Goal: Information Seeking & Learning: Find specific fact

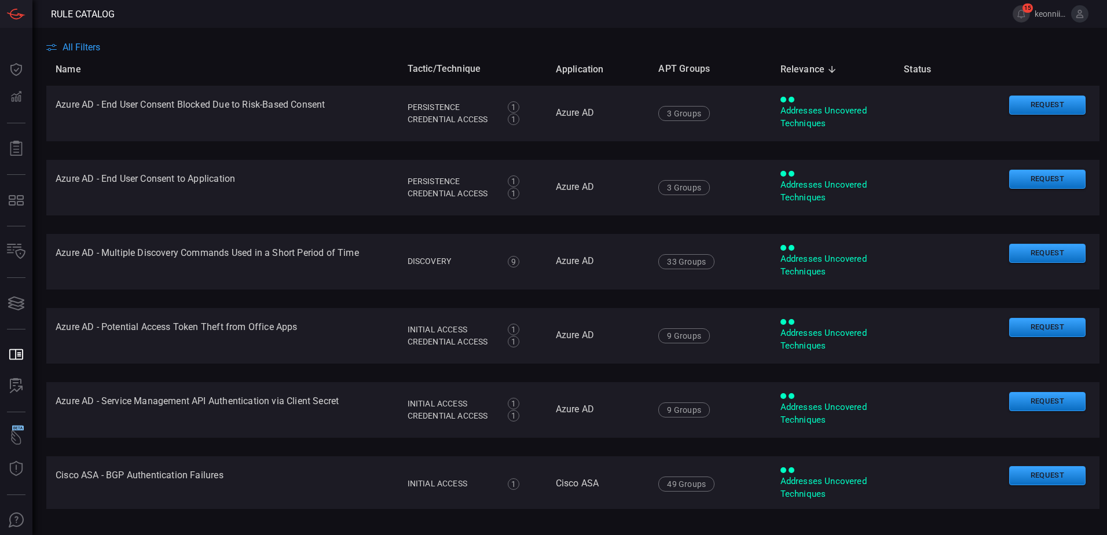
click at [83, 48] on span "All Filters" at bounding box center [82, 47] width 38 height 11
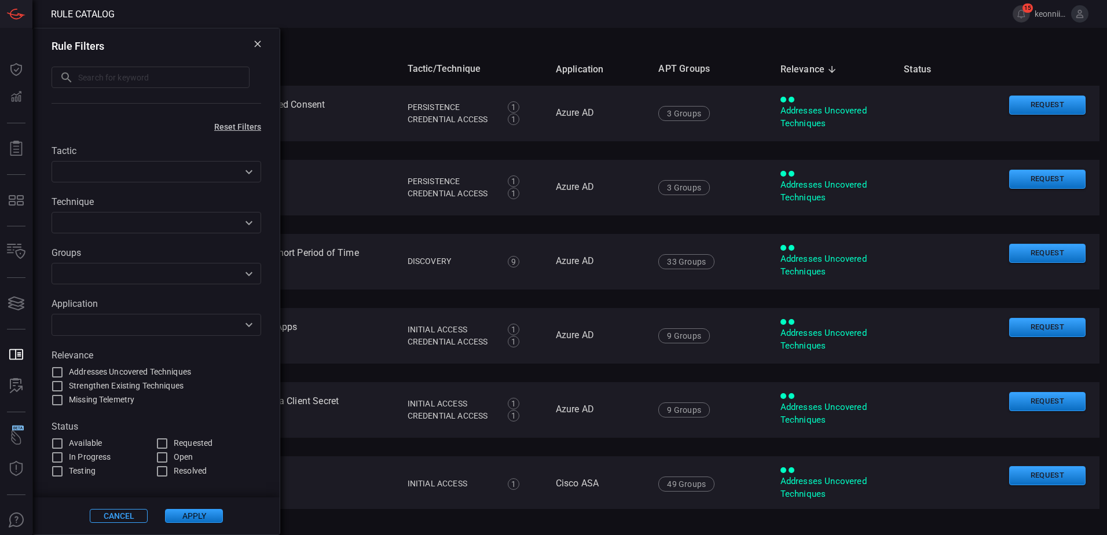
click at [101, 80] on input "text" at bounding box center [163, 77] width 171 height 21
click at [98, 81] on input "text" at bounding box center [163, 77] width 171 height 21
paste input "Windows Defender Registry Tampering"
type input "Windows Defender Registry Tampering"
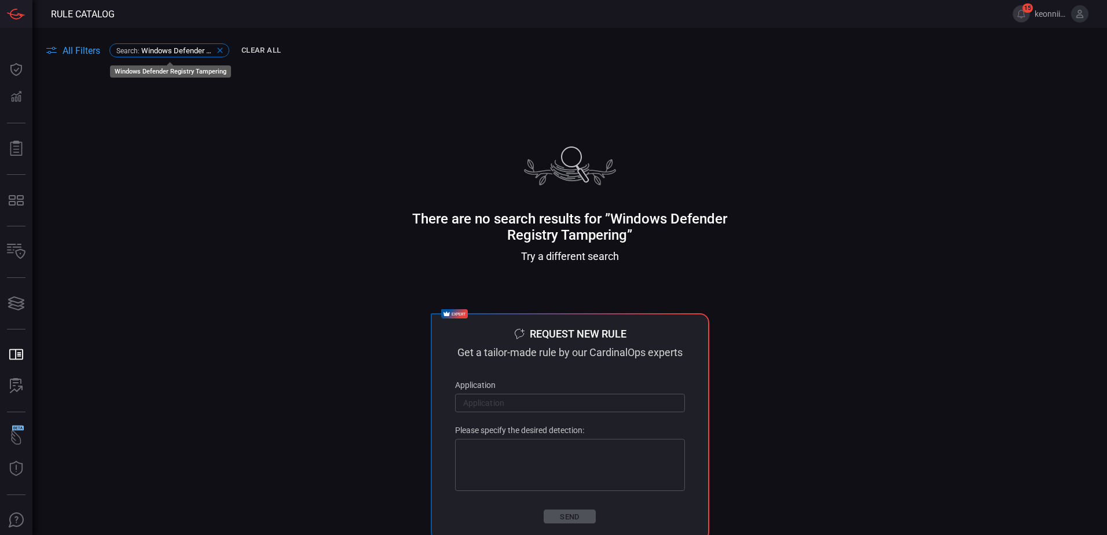
click at [222, 50] on icon at bounding box center [219, 50] width 9 height 9
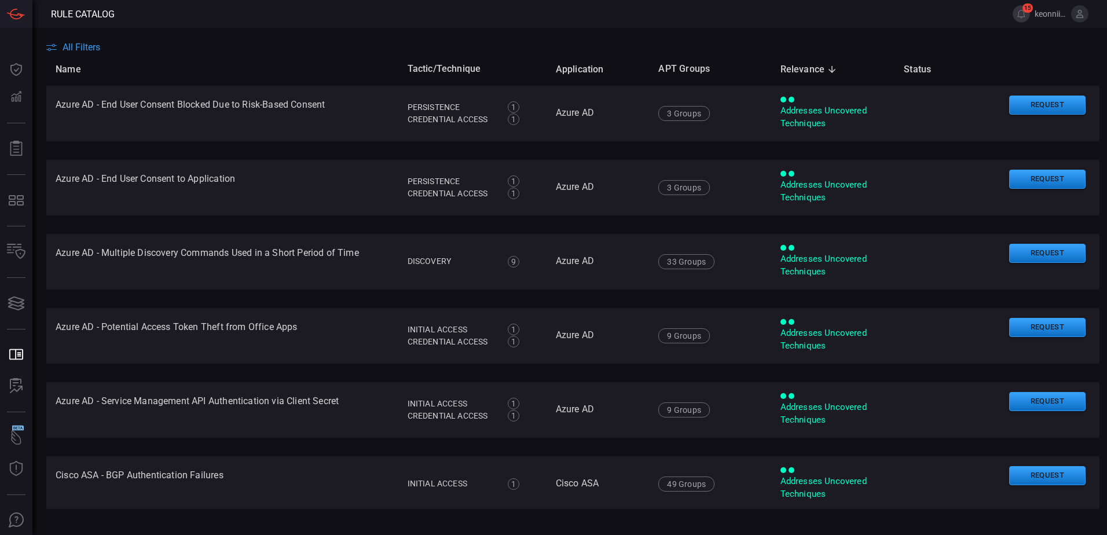
click at [72, 46] on span "All Filters" at bounding box center [82, 47] width 38 height 11
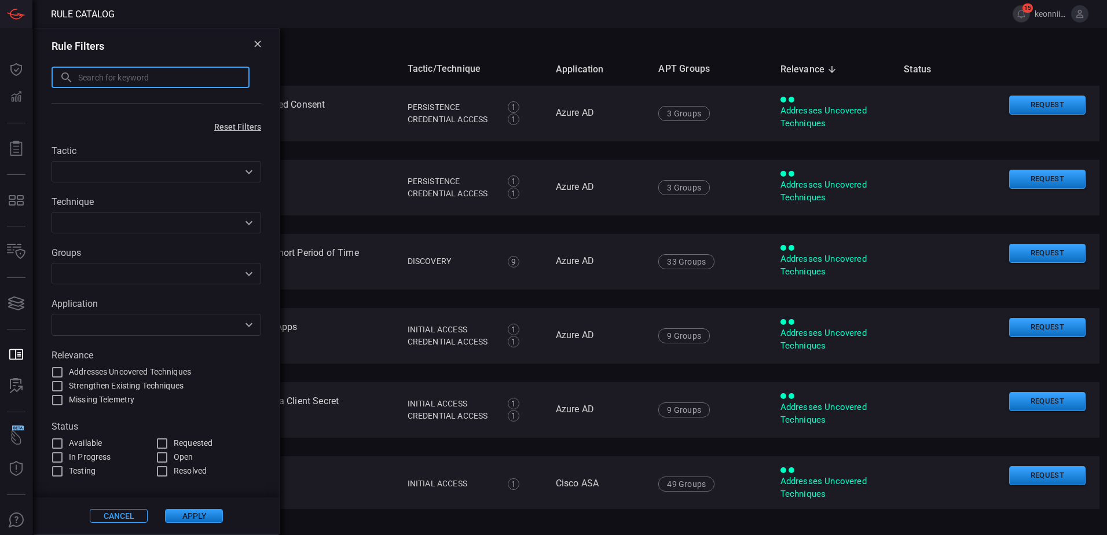
click at [89, 81] on input "text" at bounding box center [163, 77] width 171 height 21
paste input "Windows Defender Registry Tampering"
drag, startPoint x: 161, startPoint y: 78, endPoint x: 94, endPoint y: 76, distance: 67.2
click at [94, 76] on input "Windows Defender Registry Tampering" at bounding box center [151, 77] width 198 height 21
type input "Windows Tampering"
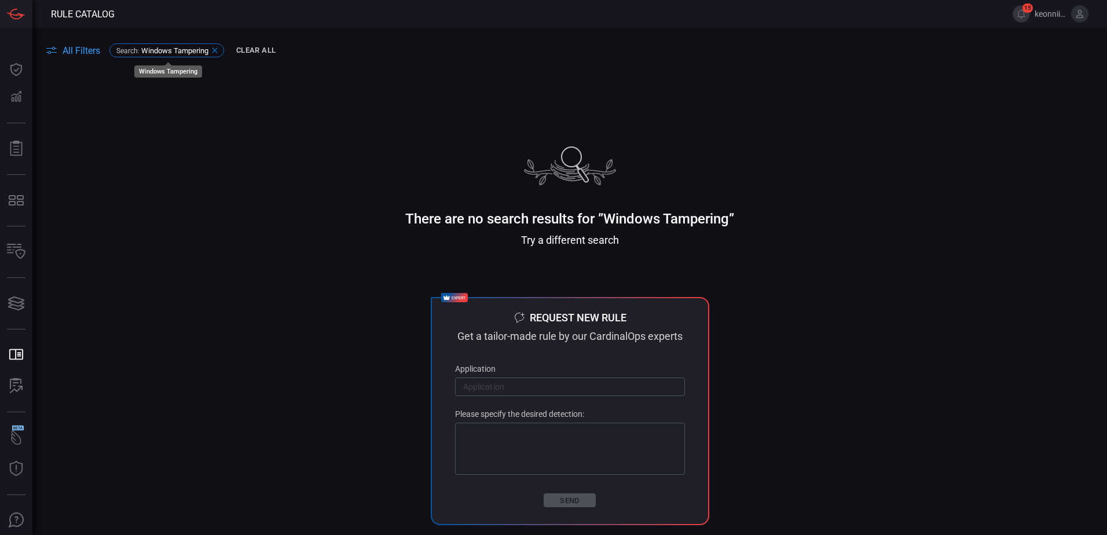
click at [220, 48] on icon at bounding box center [214, 50] width 9 height 9
